Goal: Transaction & Acquisition: Download file/media

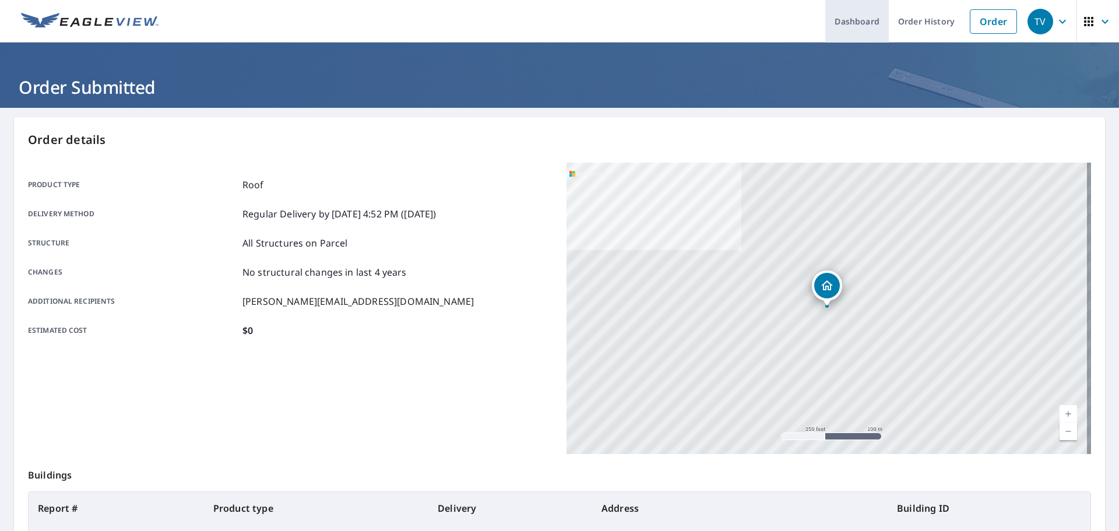
click at [845, 20] on link "Dashboard" at bounding box center [857, 21] width 64 height 43
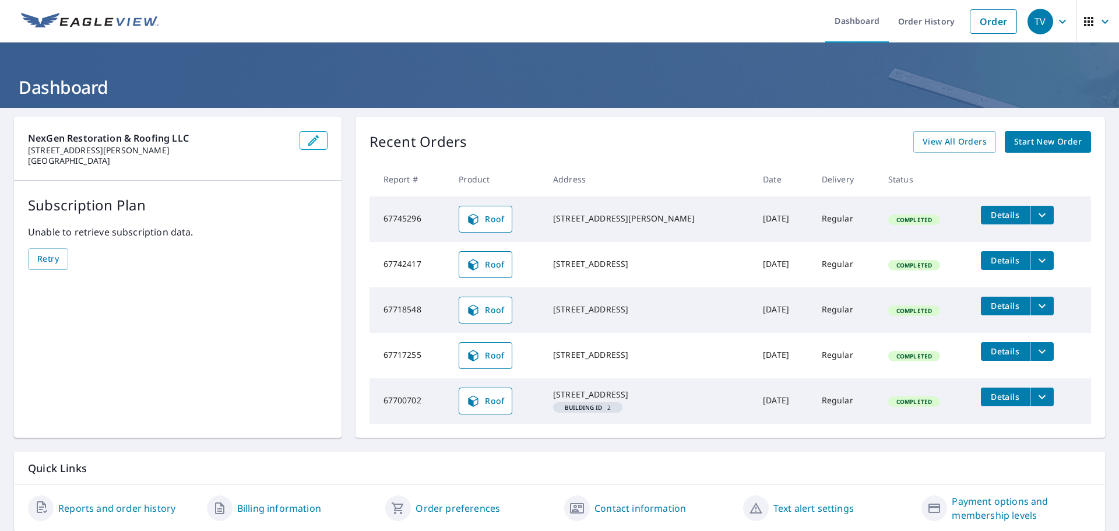
click at [1035, 258] on icon "filesDropdownBtn-67742417" at bounding box center [1042, 260] width 14 height 14
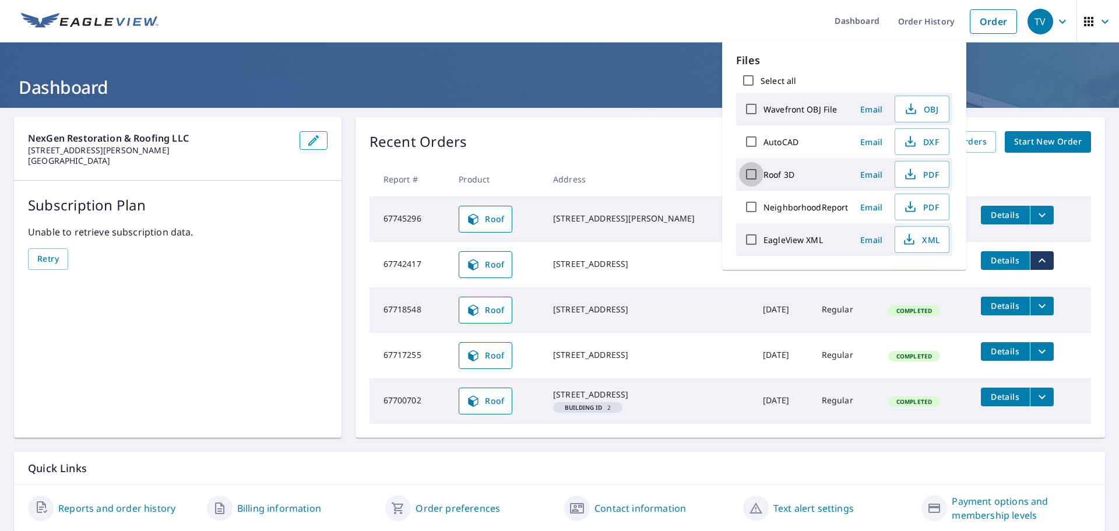
click at [747, 172] on input "Roof 3D" at bounding box center [751, 174] width 24 height 24
checkbox input "true"
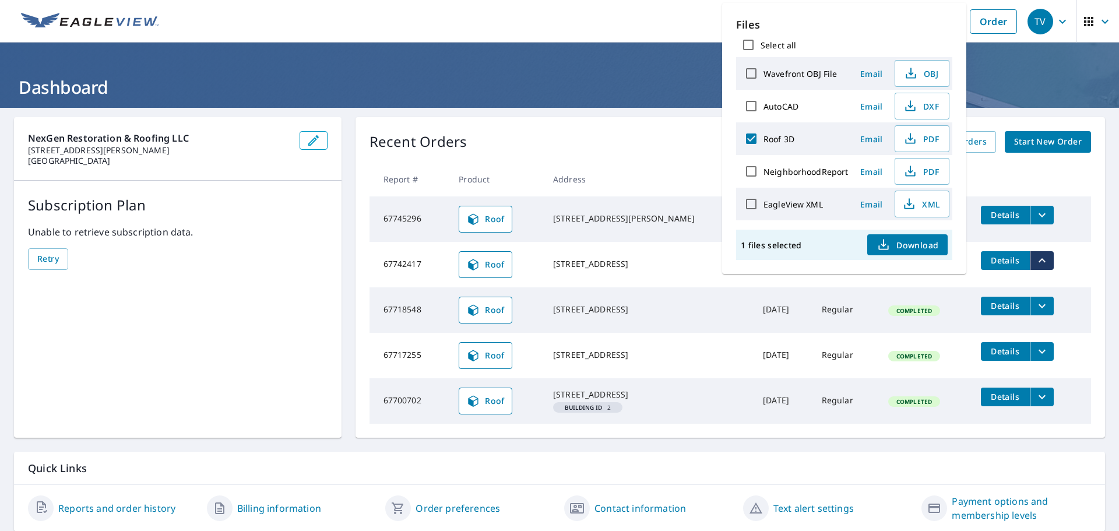
click at [895, 243] on span "Download" at bounding box center [907, 245] width 62 height 14
click at [618, 125] on div "Recent Orders View All Orders Start New Order Report # Product Address Date Del…" at bounding box center [729, 277] width 749 height 320
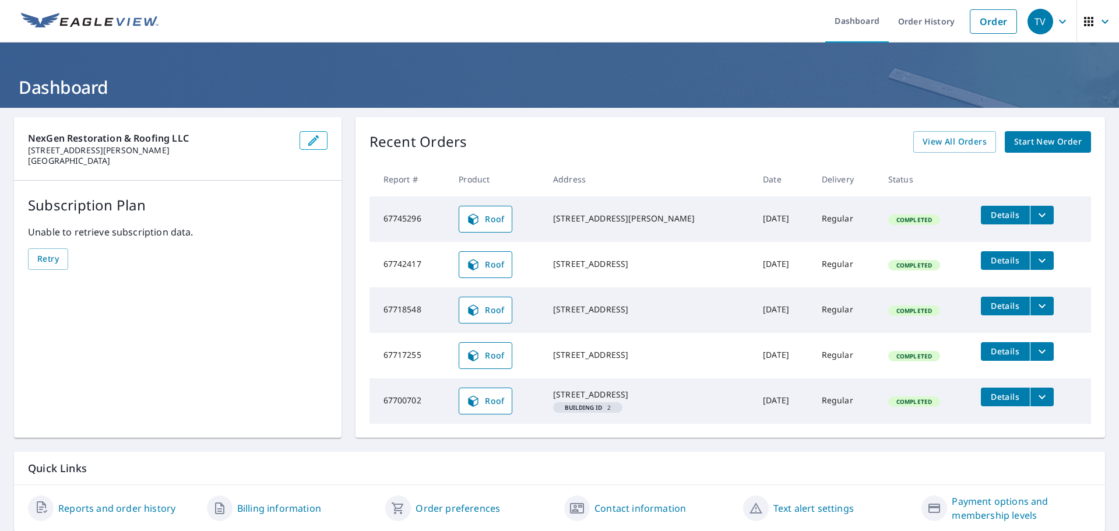
click at [1035, 215] on icon "filesDropdownBtn-67745296" at bounding box center [1042, 215] width 14 height 14
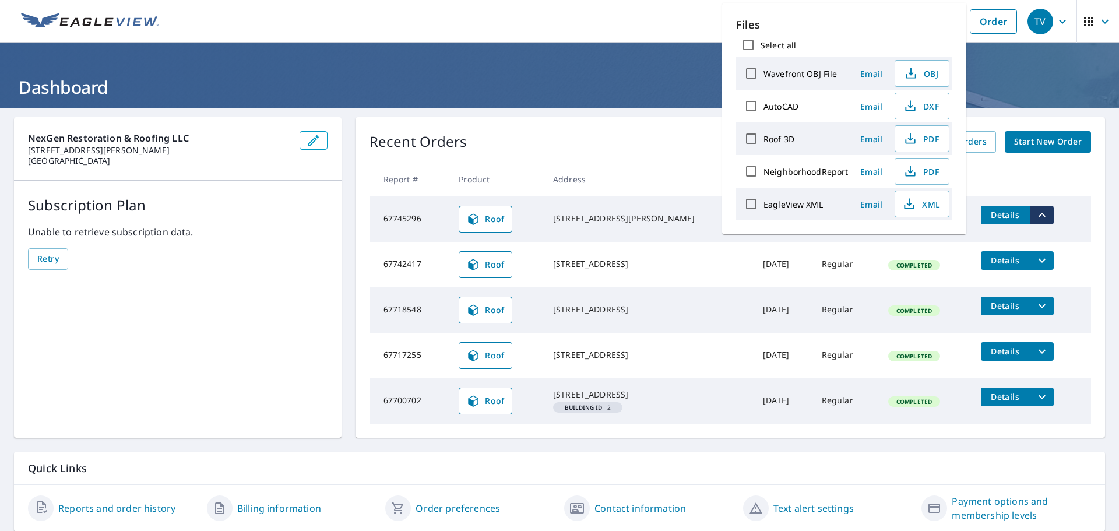
click at [749, 137] on input "Roof 3D" at bounding box center [751, 138] width 24 height 24
checkbox input "true"
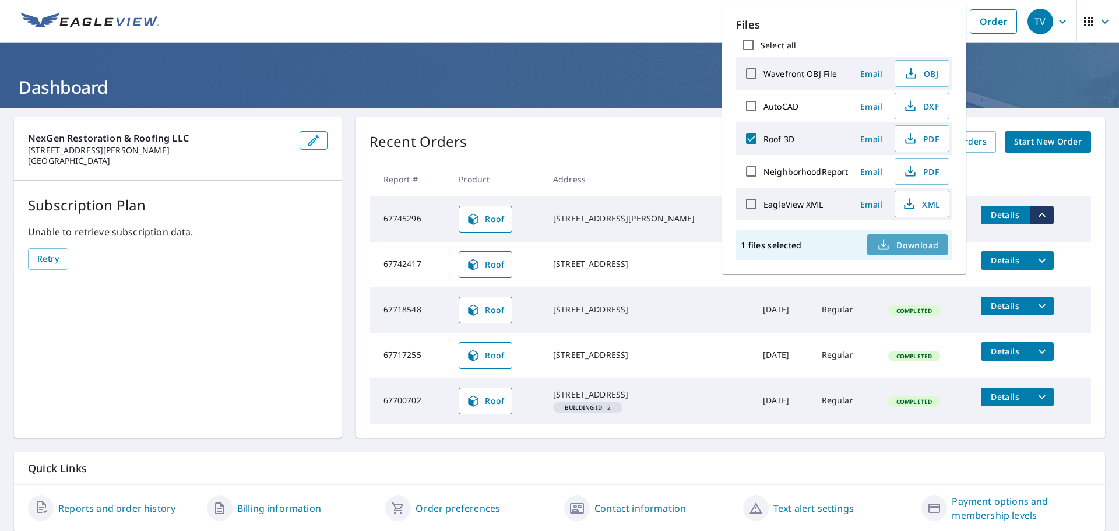
click at [907, 249] on span "Download" at bounding box center [907, 245] width 62 height 14
